Goal: Task Accomplishment & Management: Use online tool/utility

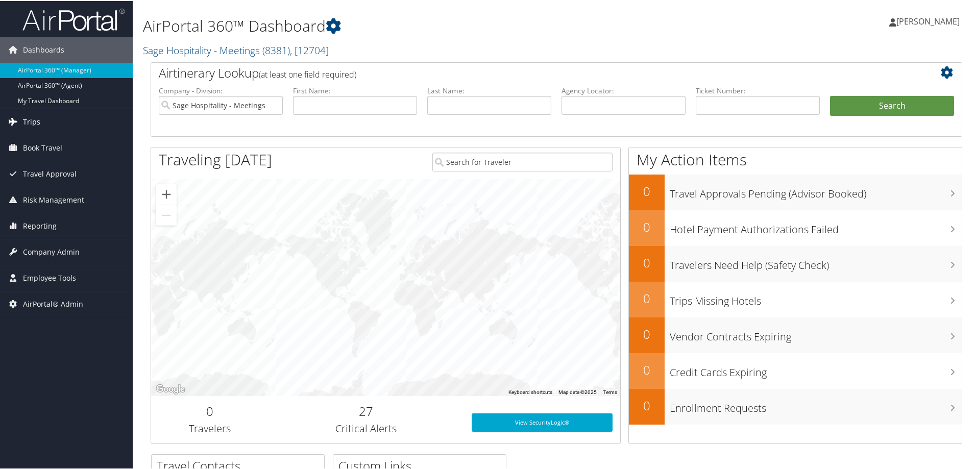
click at [21, 123] on link "Trips" at bounding box center [66, 121] width 133 height 26
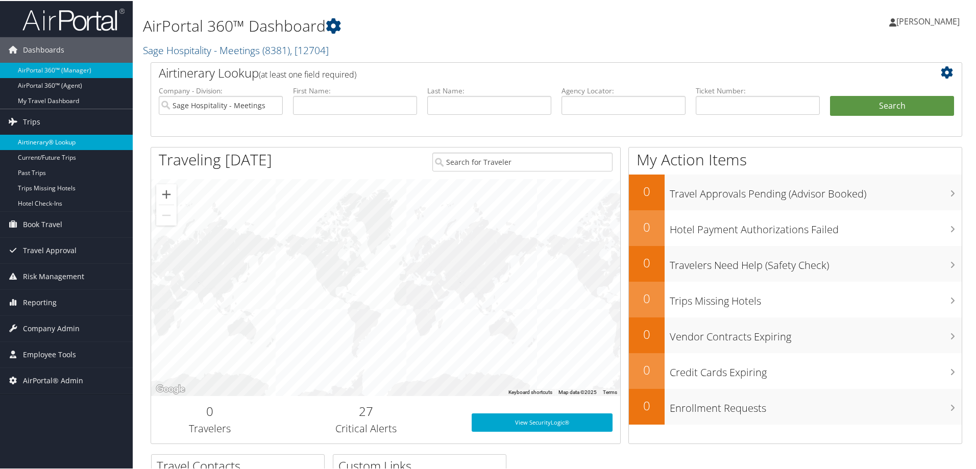
click at [48, 144] on link "Airtinerary® Lookup" at bounding box center [66, 141] width 133 height 15
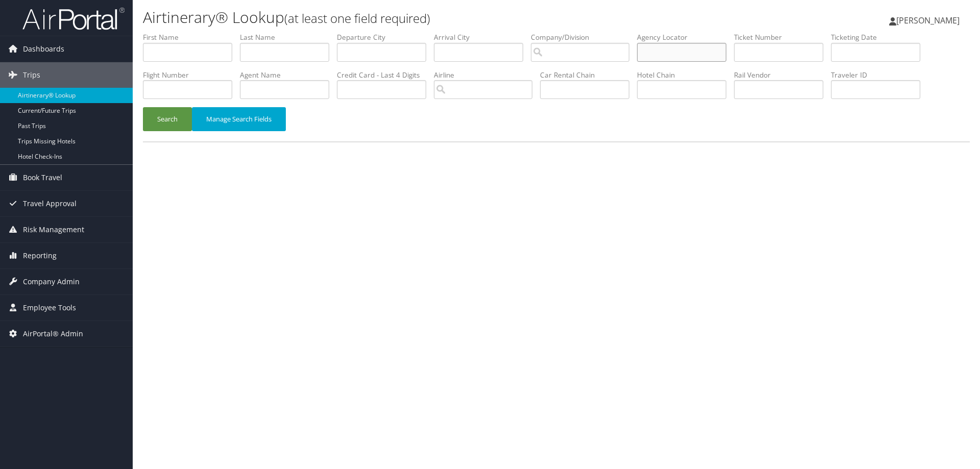
click at [702, 59] on input "text" at bounding box center [681, 52] width 89 height 19
click at [697, 54] on input "text" at bounding box center [681, 52] width 89 height 19
click at [697, 57] on input "text" at bounding box center [681, 52] width 89 height 19
paste input "DK2ZT2"
type input "DK2ZT2"
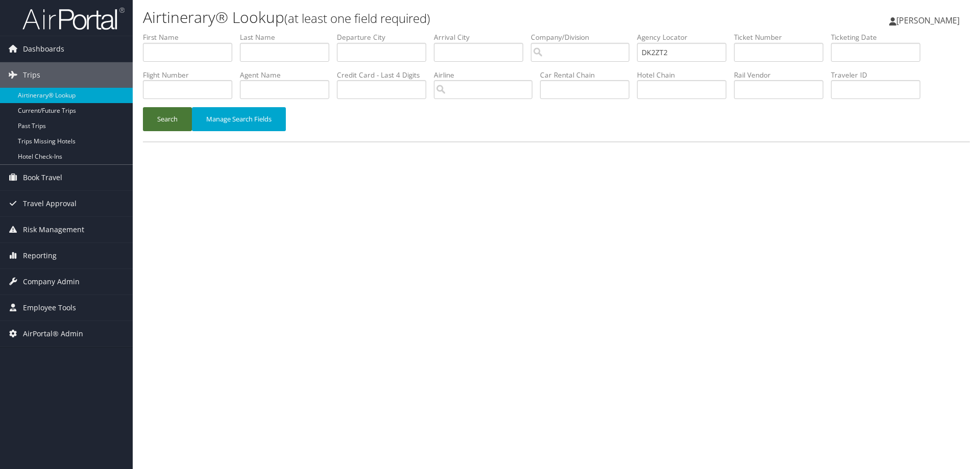
click at [162, 121] on button "Search" at bounding box center [167, 119] width 49 height 24
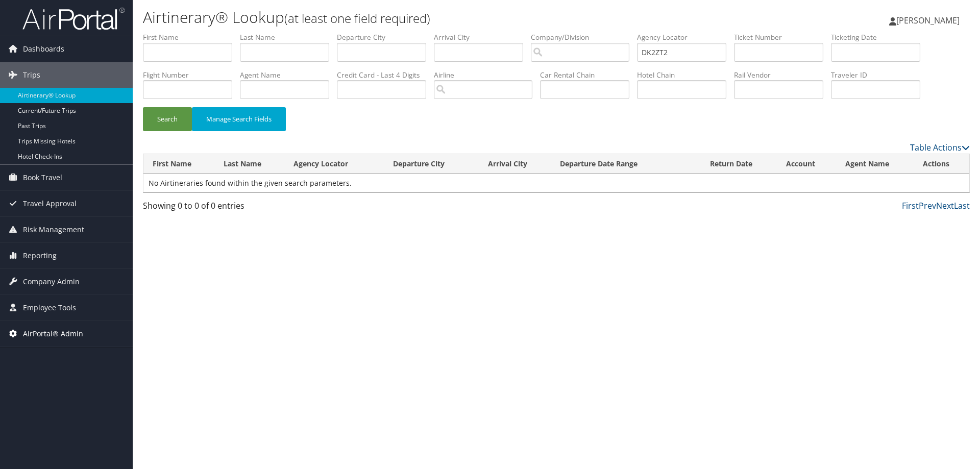
click at [58, 331] on span "AirPortal® Admin" at bounding box center [53, 334] width 60 height 26
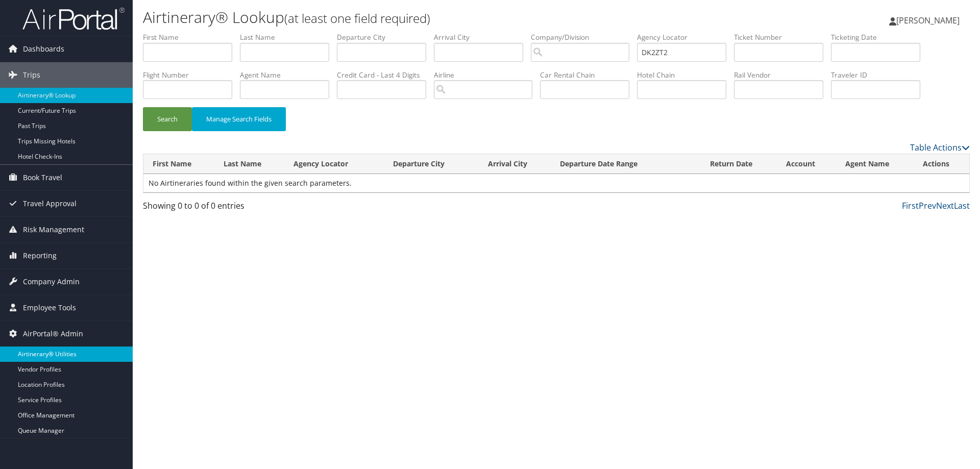
click at [50, 353] on link "Airtinerary® Utilities" at bounding box center [66, 353] width 133 height 15
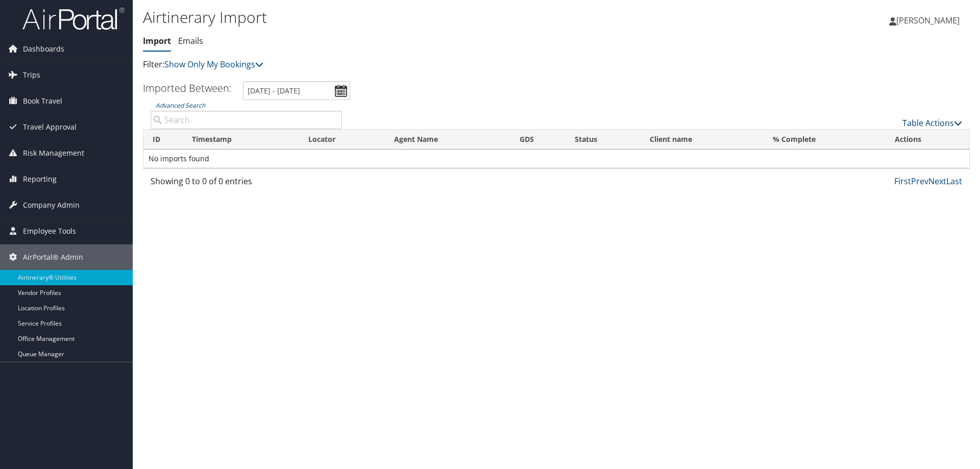
click at [920, 121] on link "Table Actions" at bounding box center [932, 122] width 60 height 11
click at [865, 152] on link "Import Itinerary" at bounding box center [898, 155] width 134 height 17
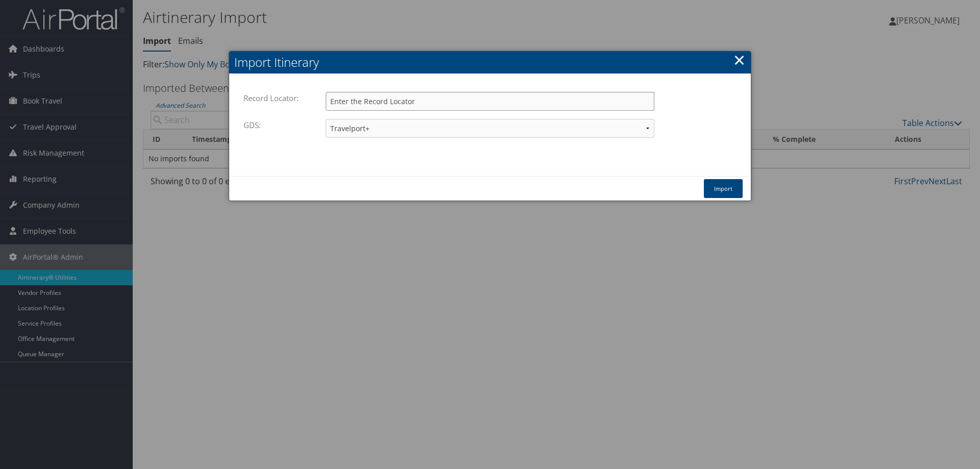
click at [389, 101] on input "Record Locator:" at bounding box center [490, 101] width 329 height 19
paste input "DK2ZT2"
type input "DK2ZT2"
click at [716, 190] on button "Import" at bounding box center [723, 188] width 39 height 19
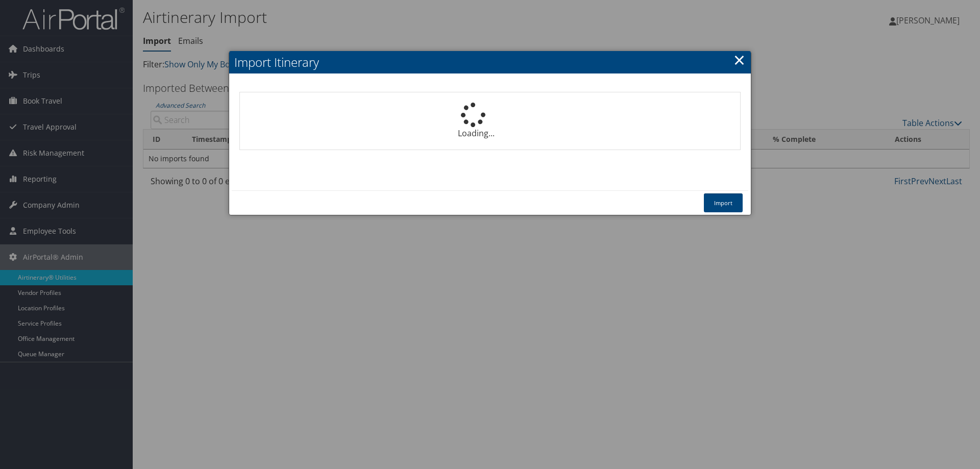
select select "1P"
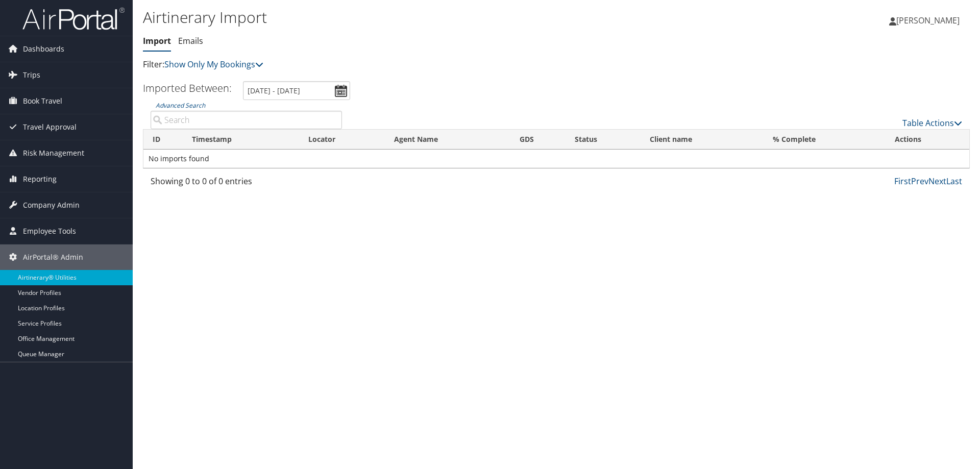
drag, startPoint x: 229, startPoint y: 293, endPoint x: 146, endPoint y: 130, distance: 183.5
click at [229, 294] on div "Airtinerary Import Import Emails Import Emails Filter: Show Only My Bookings Sh…" at bounding box center [556, 234] width 847 height 469
click at [44, 77] on link "Trips" at bounding box center [66, 75] width 133 height 26
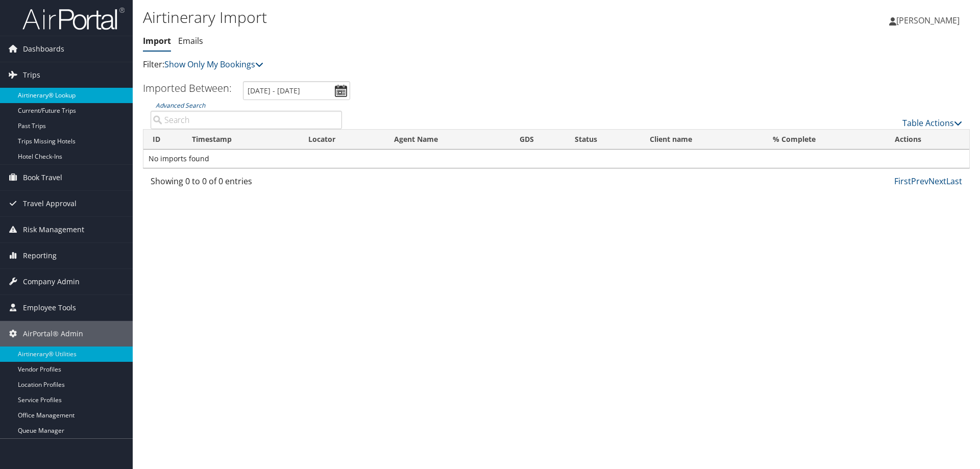
click at [47, 96] on link "Airtinerary® Lookup" at bounding box center [66, 95] width 133 height 15
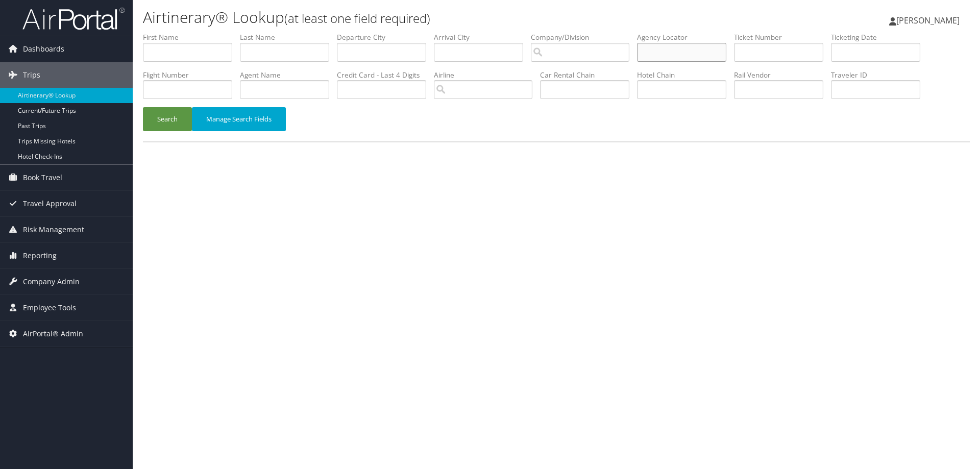
click at [704, 50] on input "text" at bounding box center [681, 52] width 89 height 19
paste input "DK2ZT2"
type input "DK2ZT2"
click at [149, 126] on button "Search" at bounding box center [167, 119] width 49 height 24
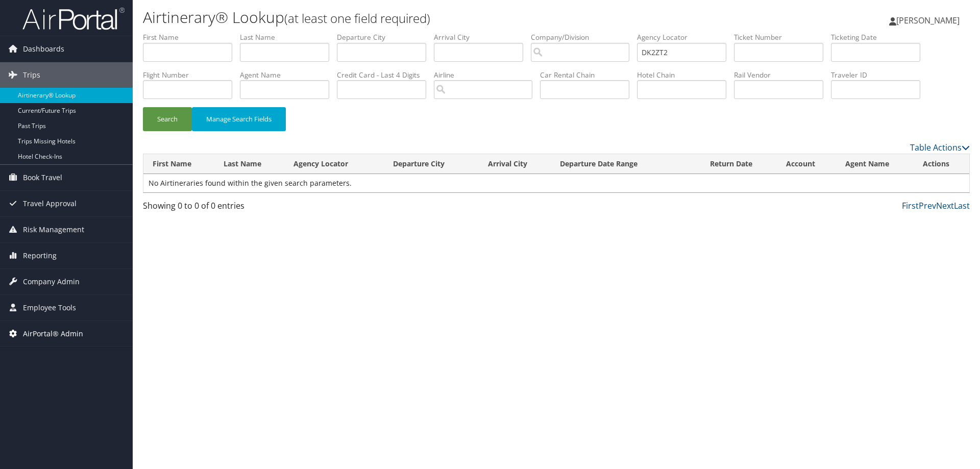
click at [52, 334] on span "AirPortal® Admin" at bounding box center [53, 334] width 60 height 26
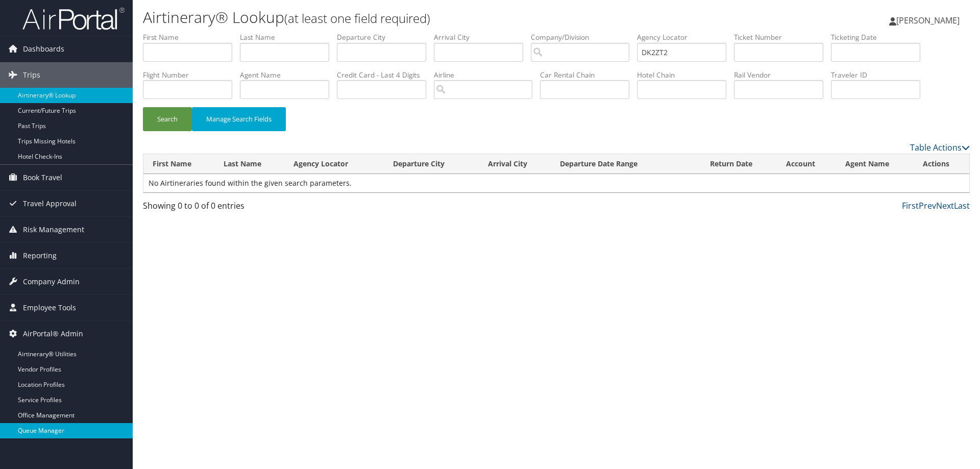
click at [48, 428] on link "Queue Manager" at bounding box center [66, 430] width 133 height 15
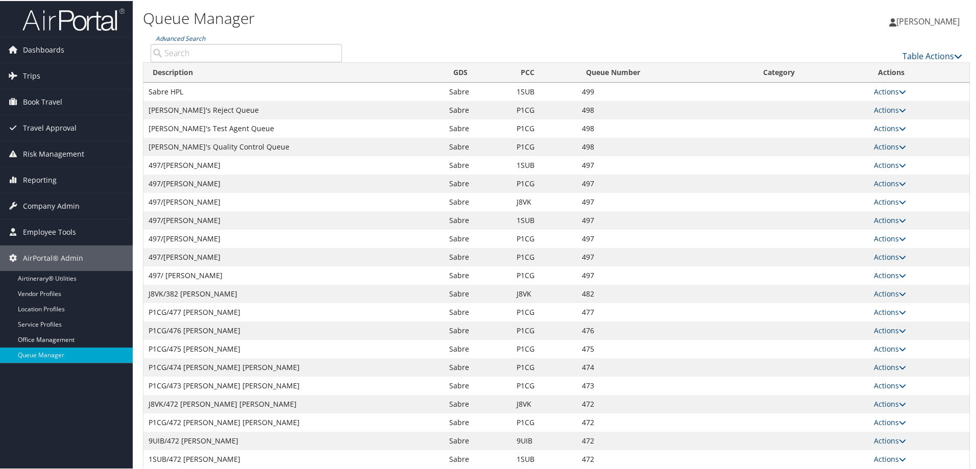
click at [206, 52] on input "Advanced Search" at bounding box center [246, 52] width 191 height 18
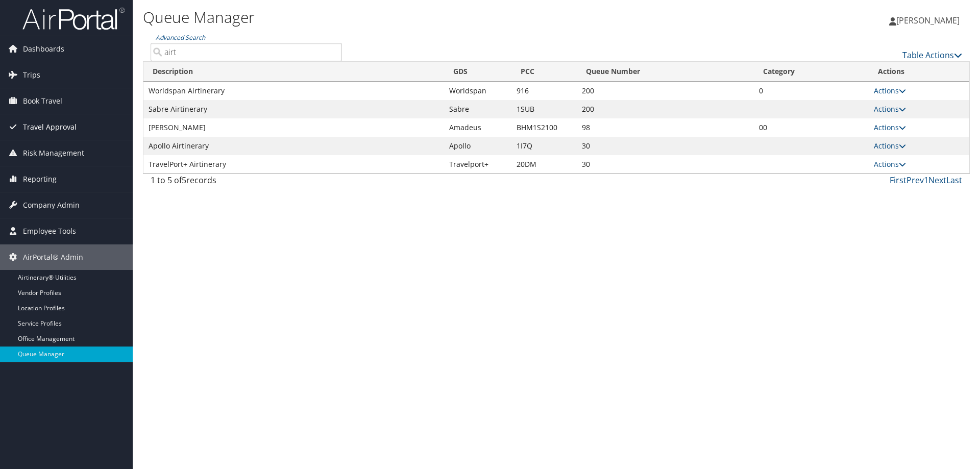
type input "airt"
